Goal: Task Accomplishment & Management: Manage account settings

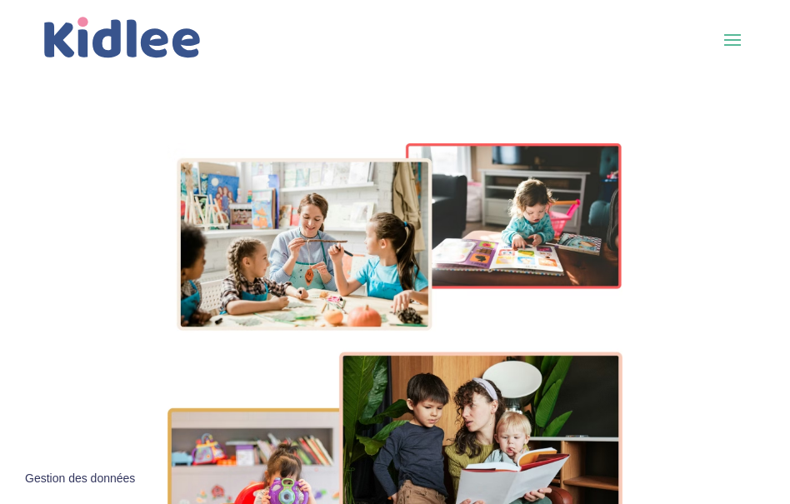
click at [739, 43] on span at bounding box center [732, 39] width 27 height 27
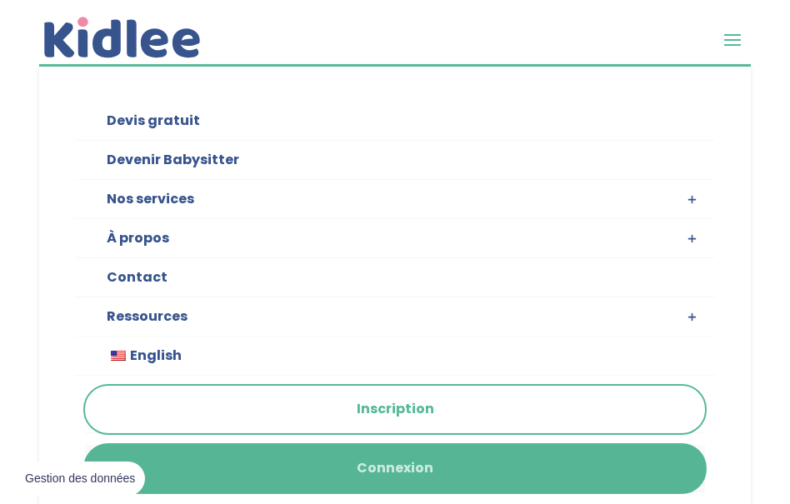
click at [287, 453] on link "Connexion" at bounding box center [395, 469] width 620 height 48
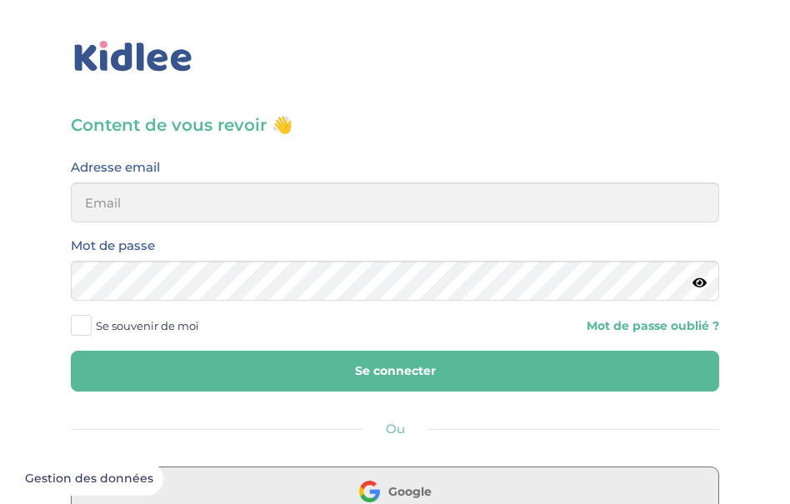
click at [273, 492] on button "Google" at bounding box center [395, 492] width 648 height 50
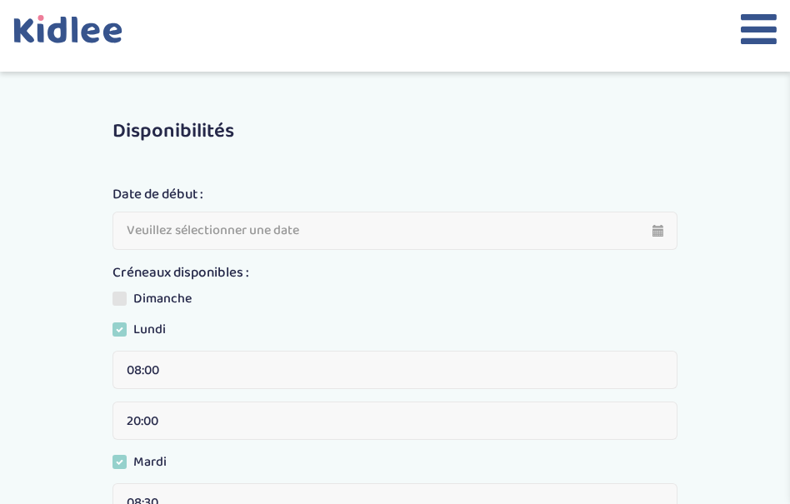
click at [752, 32] on icon at bounding box center [759, 29] width 36 height 42
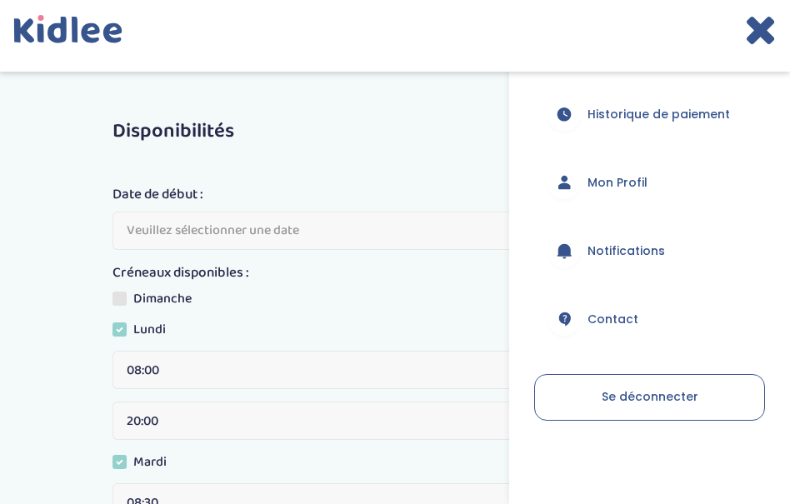
scroll to position [351, 0]
click at [631, 188] on span "Mon Profil" at bounding box center [618, 183] width 60 height 18
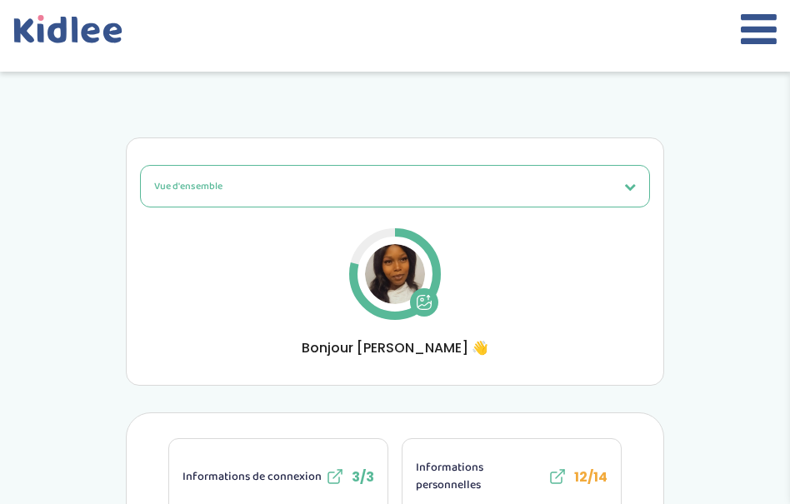
click at [482, 474] on span "Informations personnelles" at bounding box center [480, 476] width 128 height 35
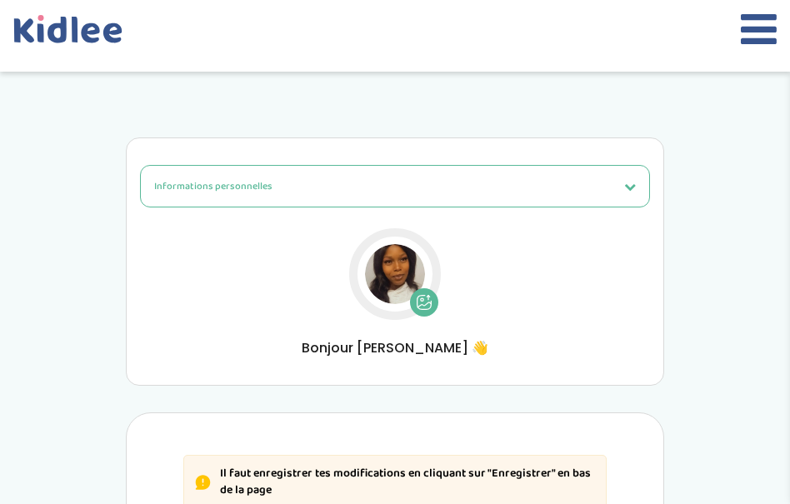
select select "1"
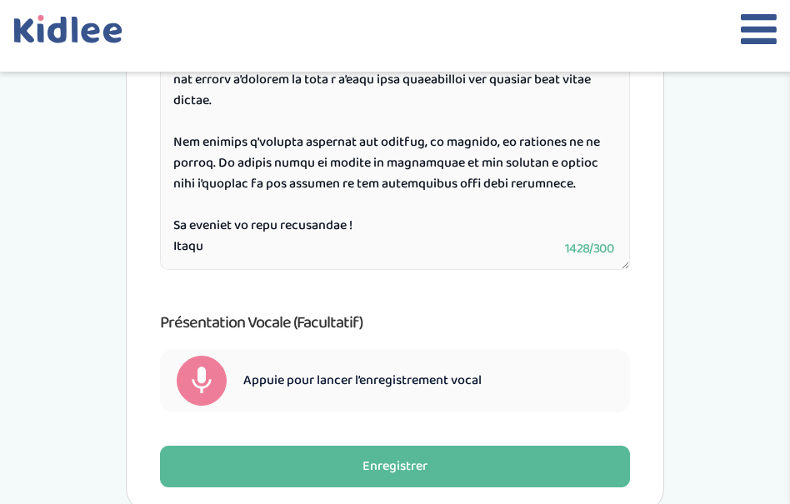
scroll to position [1409, 0]
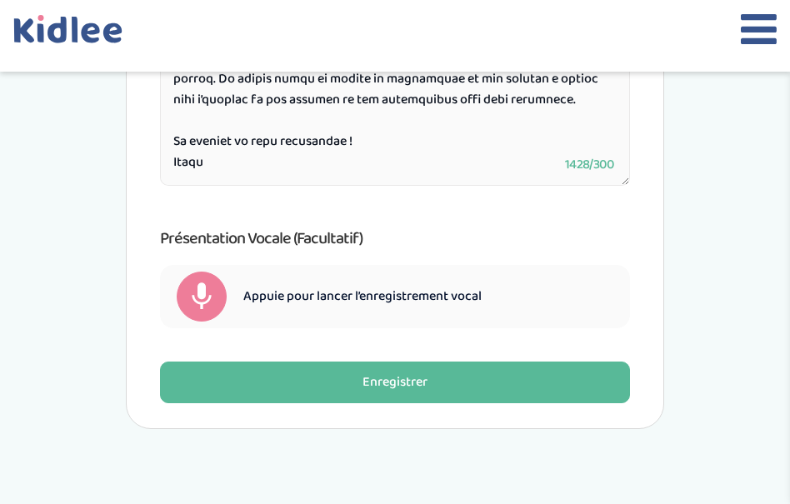
drag, startPoint x: 168, startPoint y: 268, endPoint x: 293, endPoint y: 213, distance: 137.7
click at [293, 213] on div "Présentation écrite* 1428/300 Présentation vocale (Facultatif) 00:00 Record dur…" at bounding box center [395, 112] width 470 height 433
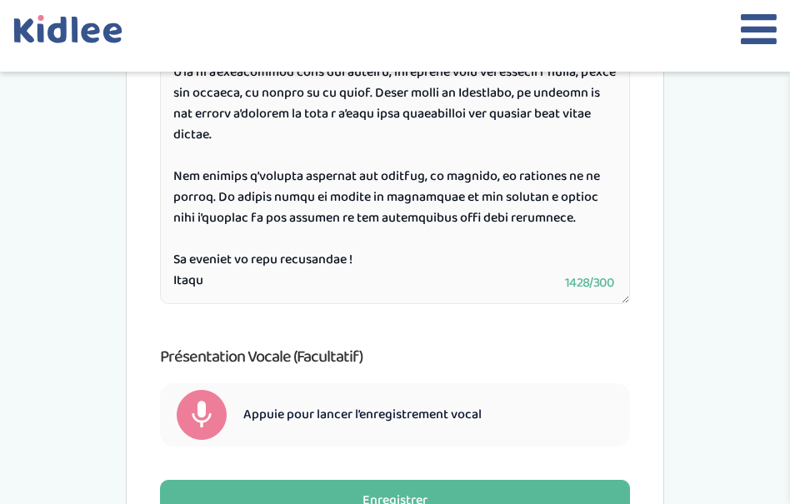
scroll to position [1213, 0]
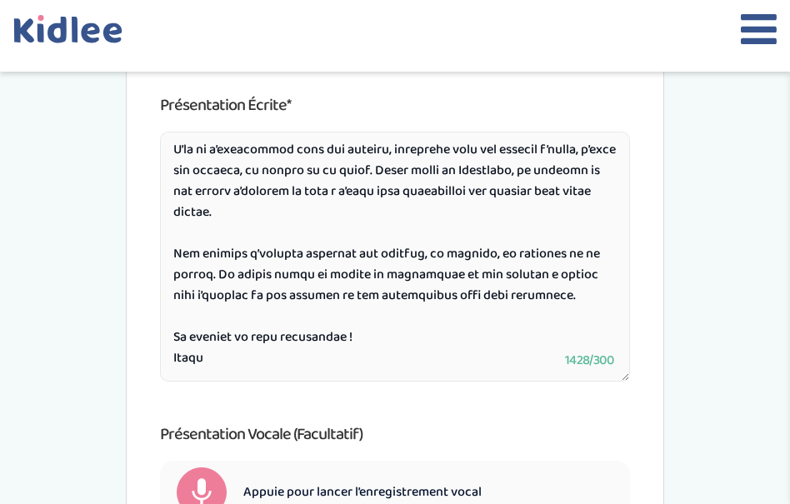
click at [738, 29] on div at bounding box center [395, 36] width 790 height 72
click at [738, 52] on div at bounding box center [395, 36] width 790 height 72
click at [750, 37] on icon at bounding box center [759, 29] width 36 height 42
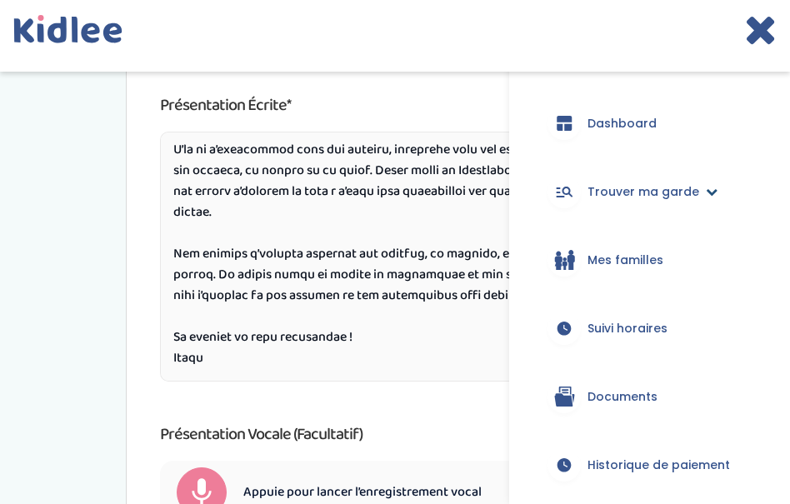
click at [615, 195] on span "Trouver ma garde" at bounding box center [644, 192] width 112 height 18
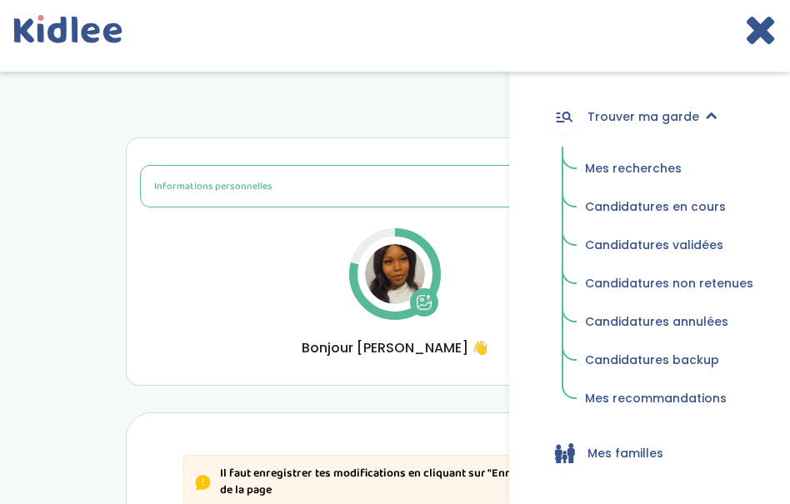
scroll to position [85, 0]
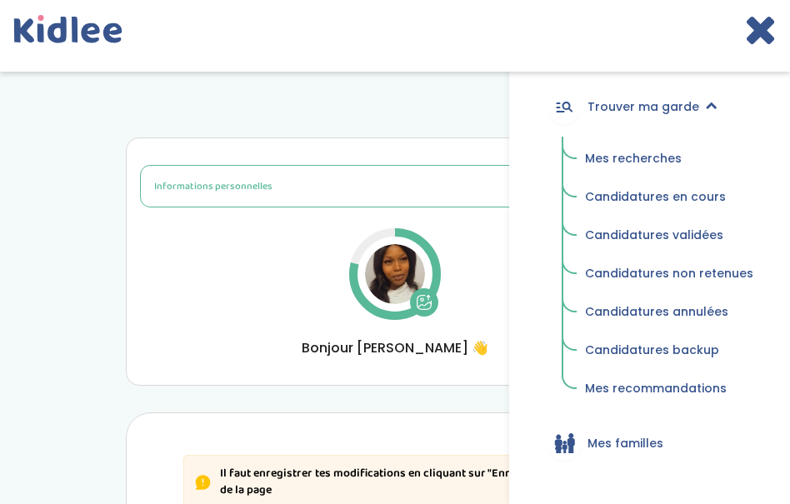
click at [693, 351] on span "Candidatures backup" at bounding box center [652, 350] width 134 height 17
